Goal: Information Seeking & Learning: Learn about a topic

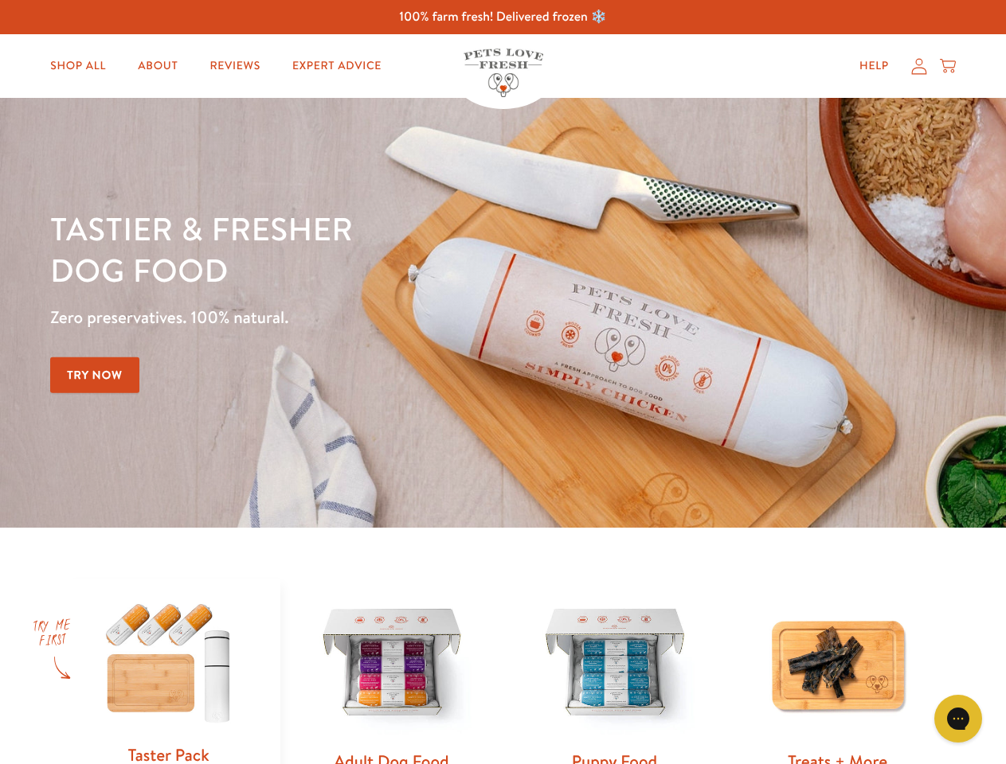
click at [502, 382] on div "Tastier & fresher dog food Zero preservatives. 100% natural. Try Now" at bounding box center [352, 313] width 604 height 210
click at [958, 719] on icon "Open gorgias live chat" at bounding box center [957, 718] width 15 height 15
